Goal: Navigation & Orientation: Find specific page/section

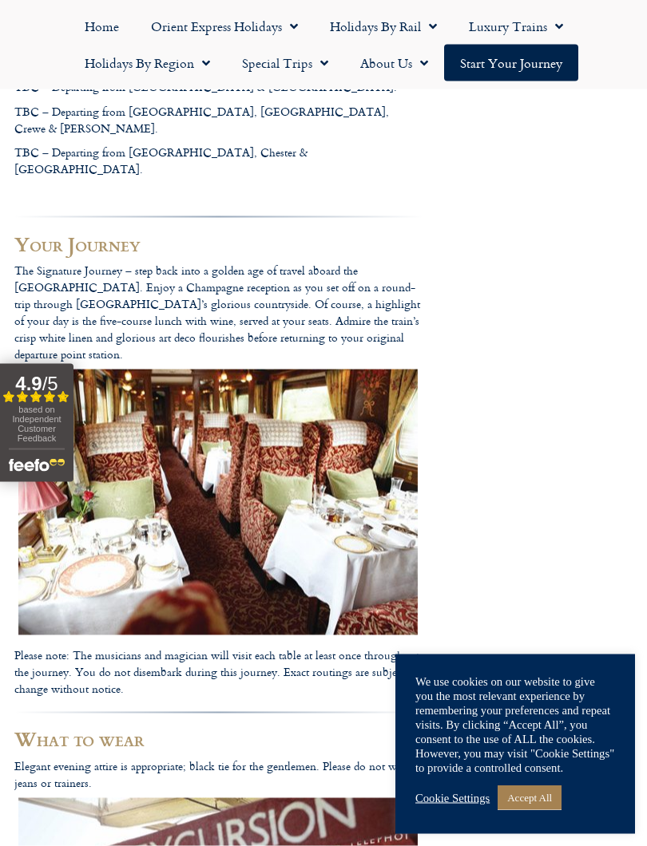
scroll to position [528, 0]
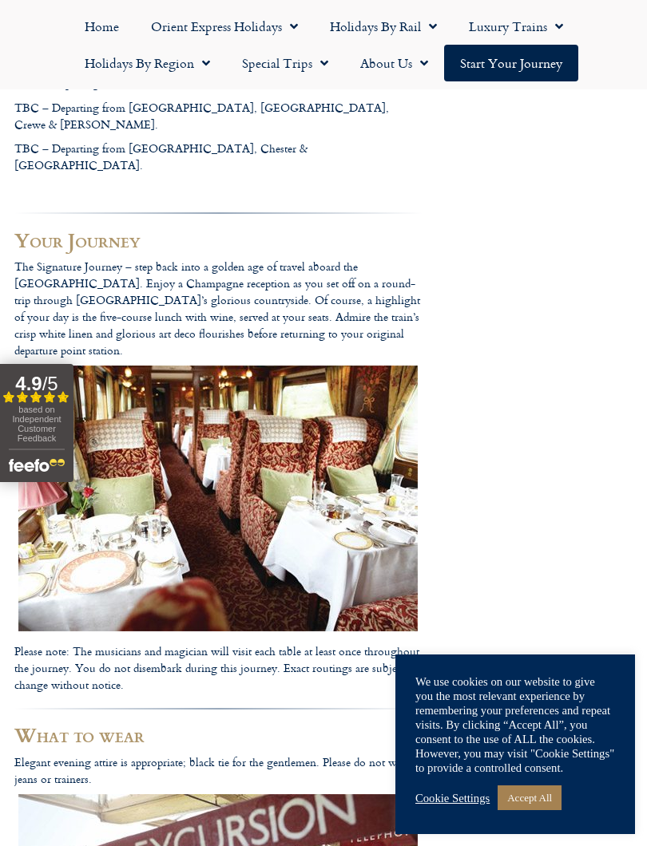
click at [446, 765] on link "Cookie Settings" at bounding box center [452, 798] width 74 height 14
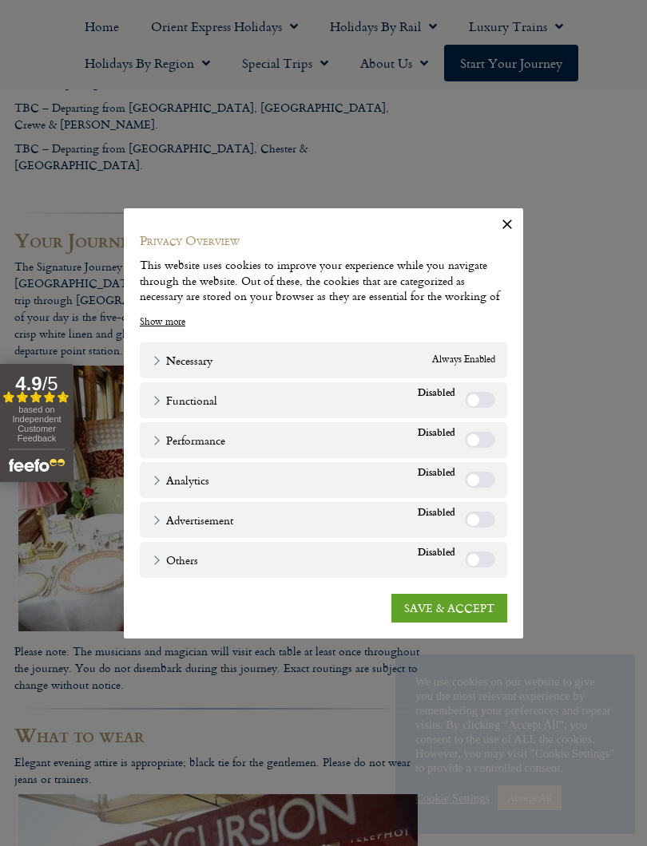
click at [508, 223] on icon "button" at bounding box center [507, 224] width 16 height 16
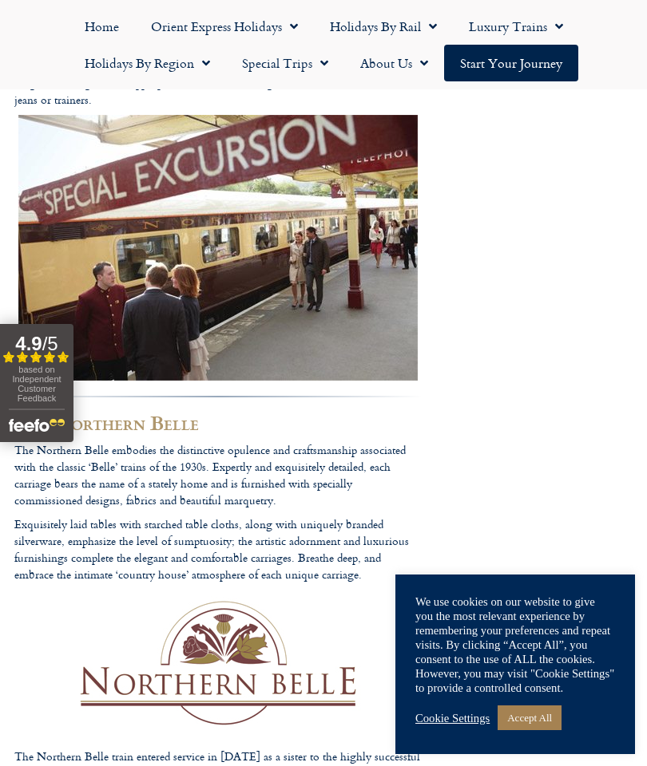
scroll to position [1202, 0]
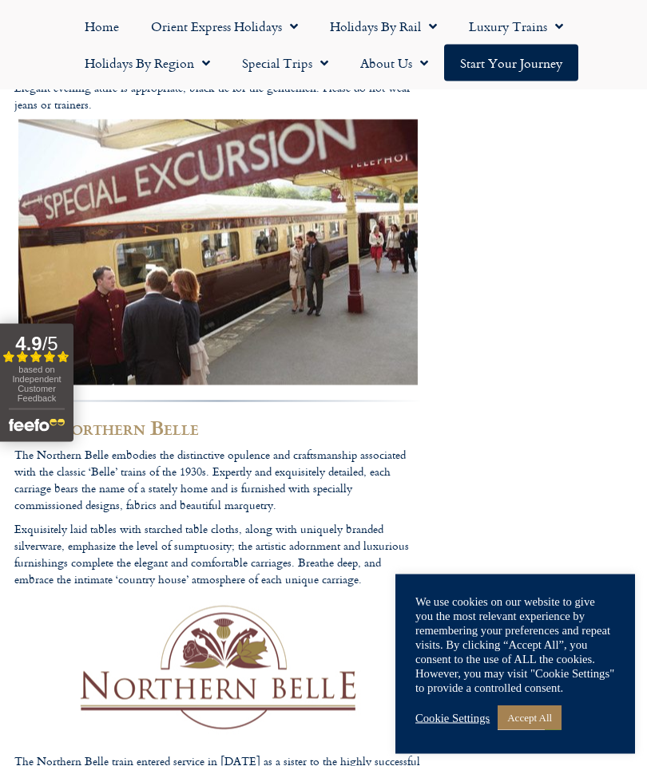
click at [209, 58] on span "Menu" at bounding box center [202, 63] width 16 height 29
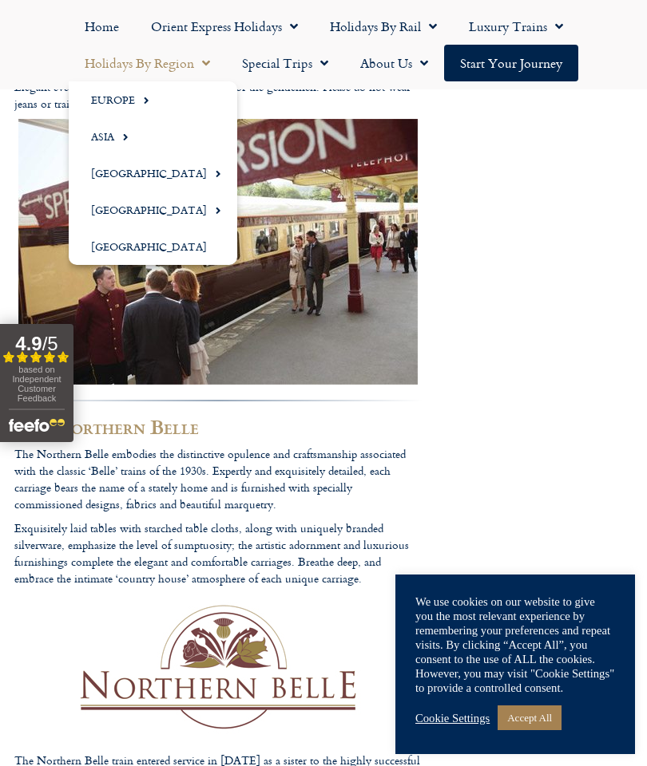
click at [516, 300] on body "01347 66 53 33 Monday to Friday 9am – 5pm Outside of these times please leave a…" at bounding box center [323, 404] width 647 height 3214
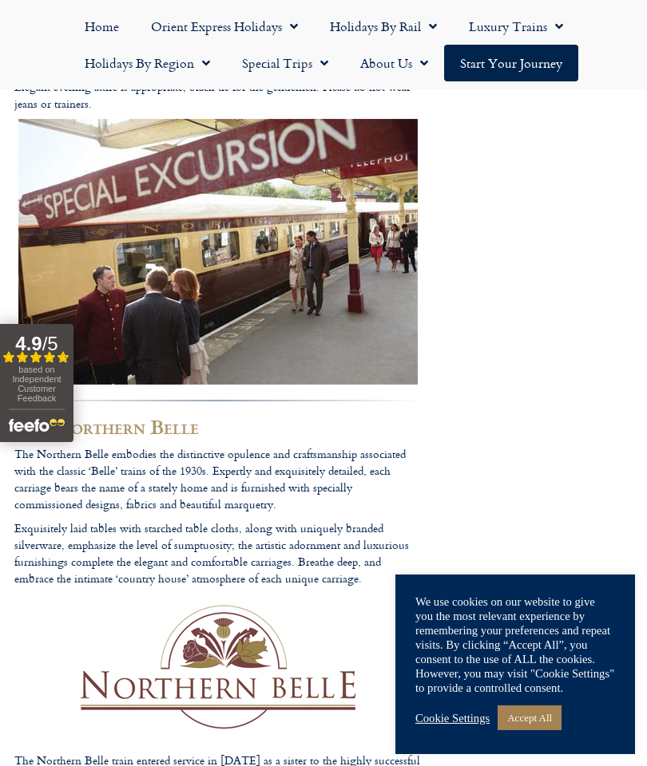
click at [214, 66] on link "Holidays by Region" at bounding box center [147, 63] width 157 height 37
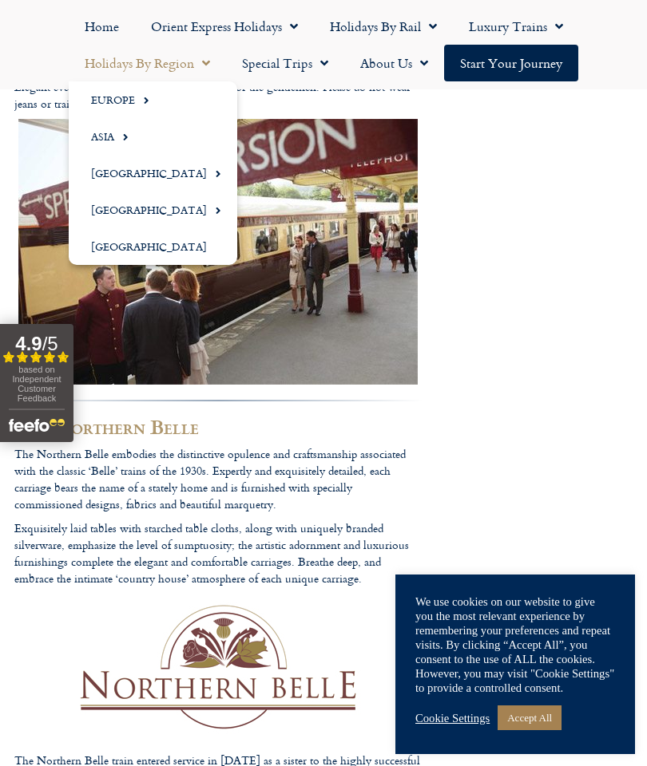
click at [132, 101] on link "Europe" at bounding box center [153, 99] width 168 height 37
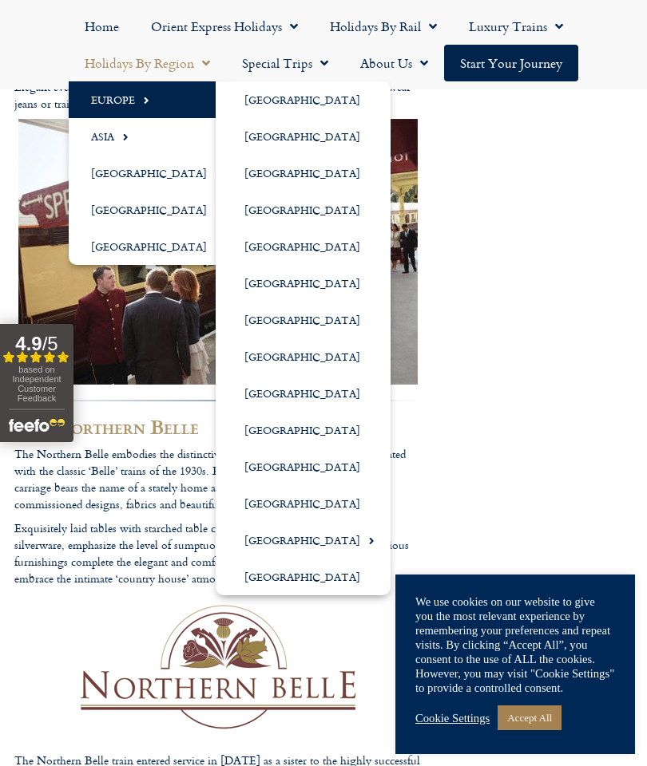
click at [331, 583] on link "[GEOGRAPHIC_DATA]" at bounding box center [303, 577] width 175 height 37
